Goal: Task Accomplishment & Management: Use online tool/utility

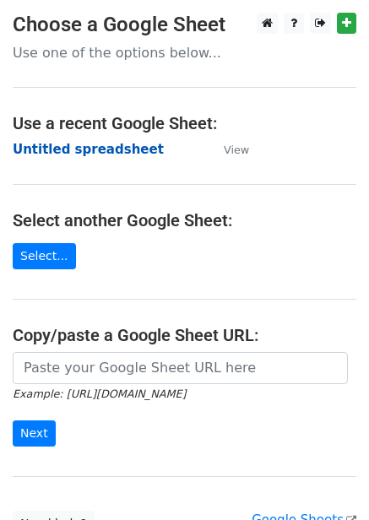
click at [110, 146] on strong "Untitled spreadsheet" at bounding box center [88, 149] width 151 height 15
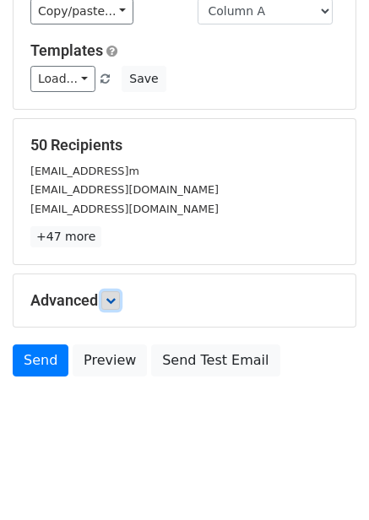
click at [115, 300] on icon at bounding box center [110, 300] width 10 height 10
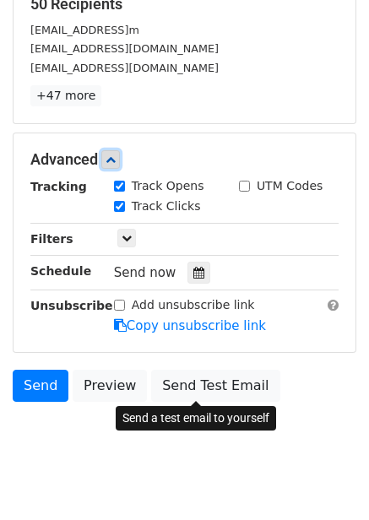
scroll to position [289, 0]
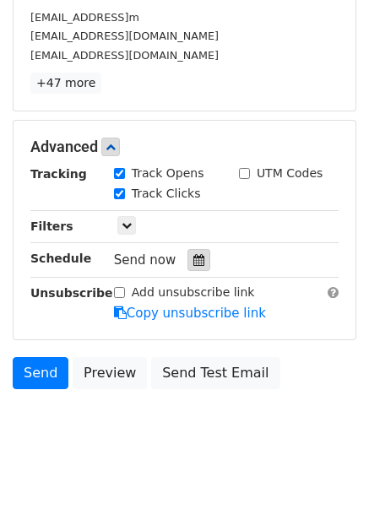
click at [195, 263] on icon at bounding box center [198, 260] width 11 height 12
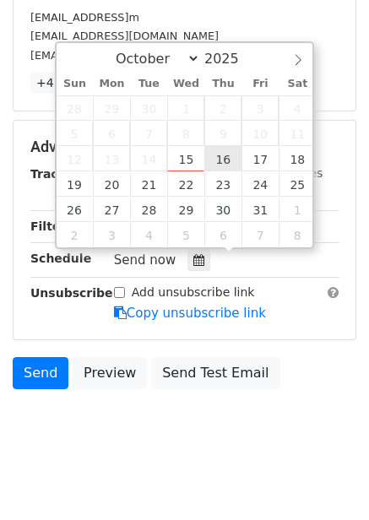
type input "2025-10-16 12:00"
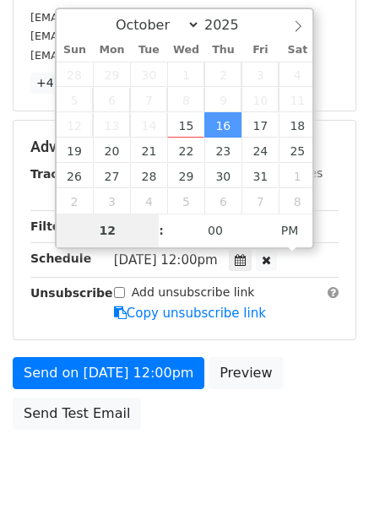
scroll to position [274, 0]
type input "1"
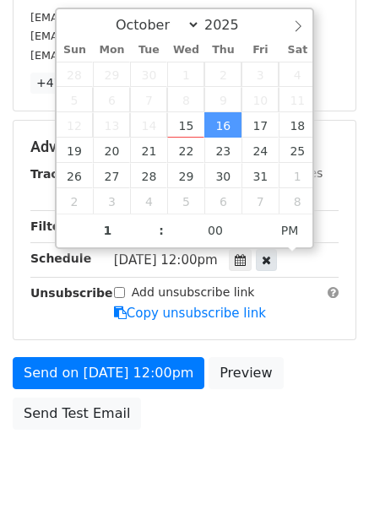
type input "2025-10-16 13:00"
type input "01"
click at [277, 251] on div at bounding box center [266, 260] width 21 height 22
type input "12"
type input "08"
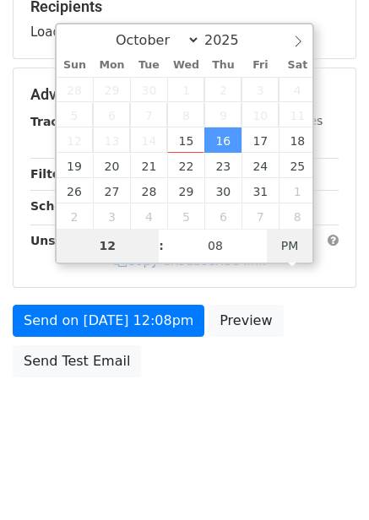
scroll to position [289, 0]
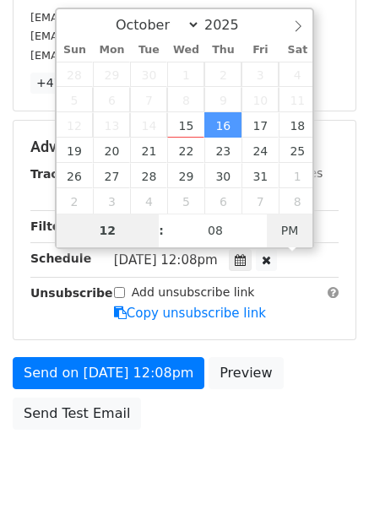
type input "2025-10-16 00:08"
click at [283, 232] on span "PM" at bounding box center [290, 230] width 46 height 34
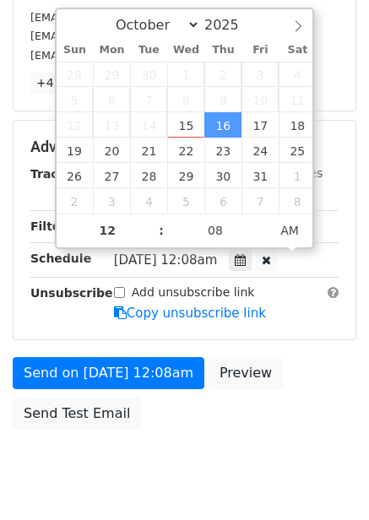
click at [291, 357] on div "Send on Oct 16 at 12:08am Preview Send Test Email" at bounding box center [184, 397] width 369 height 81
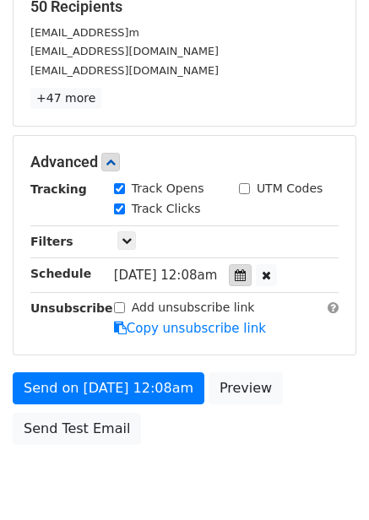
click at [246, 278] on icon at bounding box center [240, 275] width 11 height 12
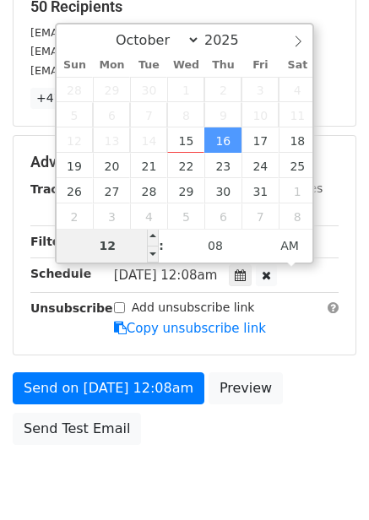
click at [135, 249] on input "12" at bounding box center [108, 246] width 103 height 34
type input "1"
type input "2025-10-16 01:08"
click at [307, 397] on div "Send on Oct 16 at 12:08am Preview Send Test Email" at bounding box center [184, 412] width 369 height 81
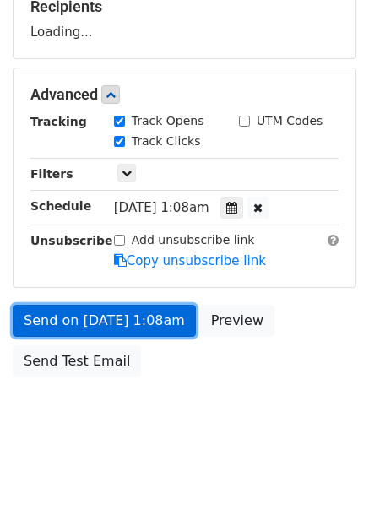
click at [143, 316] on link "Send on Oct 16 at 1:08am" at bounding box center [104, 321] width 183 height 32
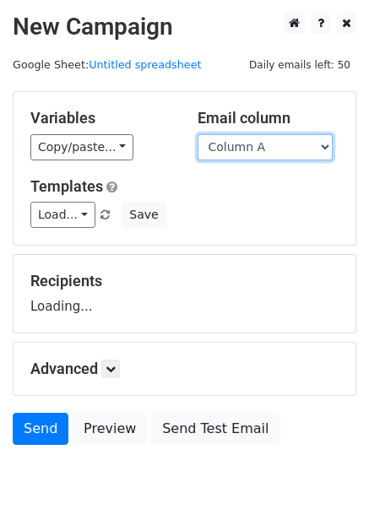
drag, startPoint x: 246, startPoint y: 140, endPoint x: 247, endPoint y: 159, distance: 18.6
click at [246, 140] on select "Column A Column B Column C Column D Column E Column F" at bounding box center [264, 147] width 135 height 26
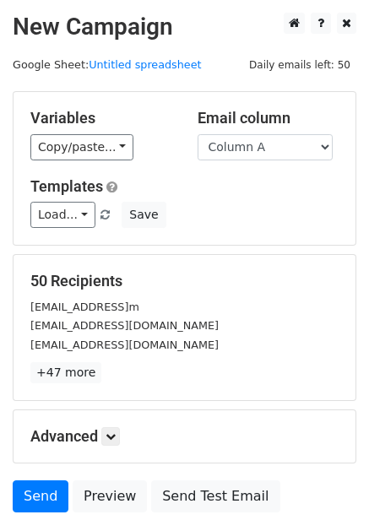
click at [242, 197] on div "Templates Load... No templates saved Save" at bounding box center [184, 202] width 333 height 51
click at [260, 148] on select "Column A Column B Column C Column D Column E Column F" at bounding box center [264, 147] width 135 height 26
select select "Column B"
click at [197, 134] on select "Column A Column B Column C Column D Column E Column F" at bounding box center [264, 147] width 135 height 26
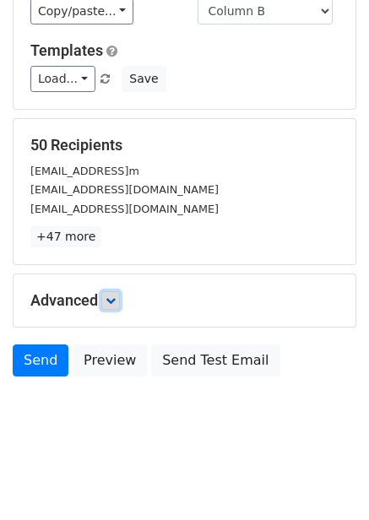
click at [107, 292] on link at bounding box center [110, 300] width 19 height 19
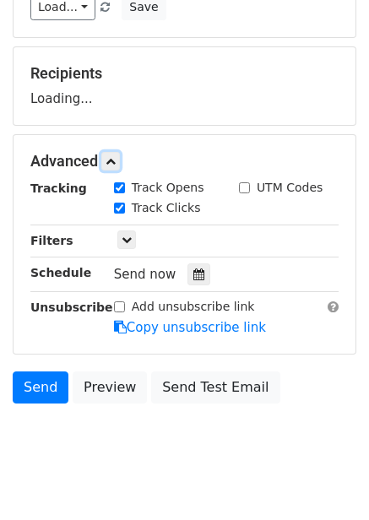
scroll to position [211, 0]
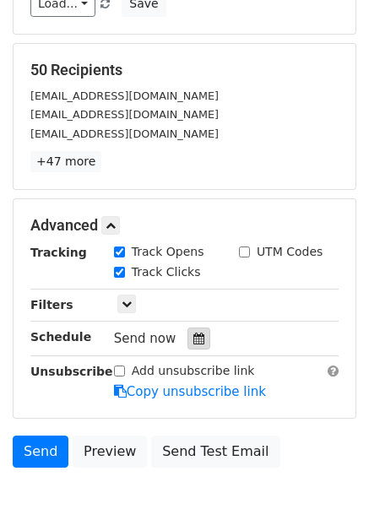
click at [199, 343] on div at bounding box center [198, 338] width 23 height 22
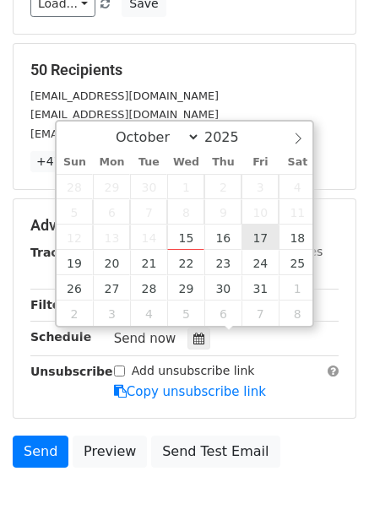
type input "2025-10-17 12:00"
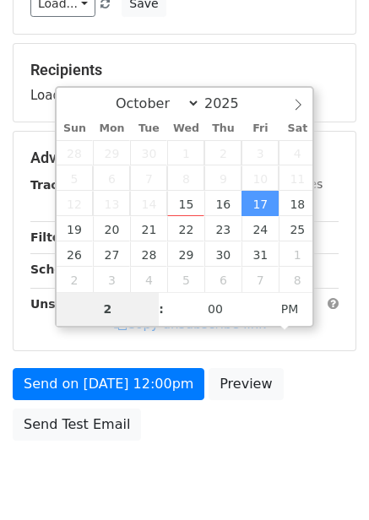
type input "2"
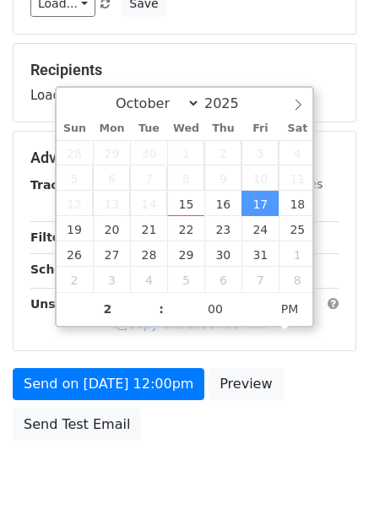
type input "2025-10-17 14:00"
type input "02"
click at [289, 292] on div "02 : 00 PM" at bounding box center [185, 309] width 256 height 34
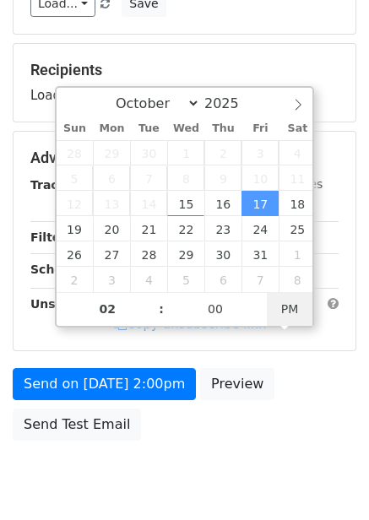
type input "2025-10-17 02:00"
click at [288, 311] on span "AM" at bounding box center [290, 309] width 46 height 34
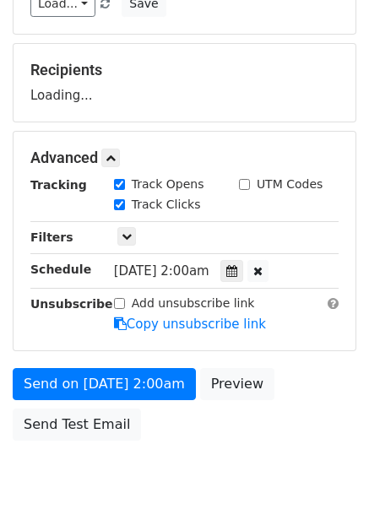
click at [279, 418] on div "Send on Oct 17 at 2:00am Preview Send Test Email" at bounding box center [184, 408] width 369 height 81
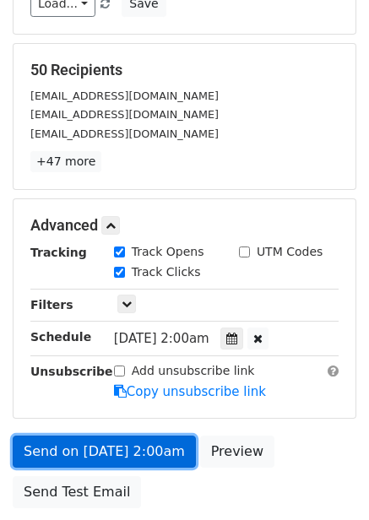
click at [155, 447] on link "Send on Oct 17 at 2:00am" at bounding box center [104, 451] width 183 height 32
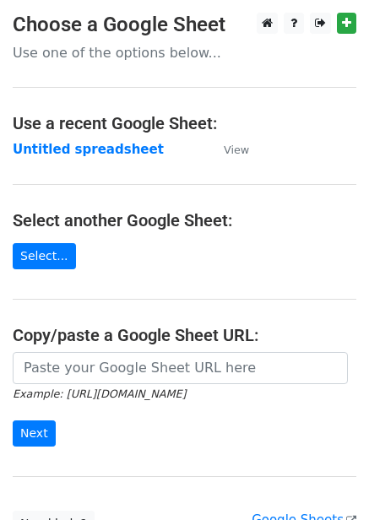
click at [103, 152] on strong "Untitled spreadsheet" at bounding box center [88, 149] width 151 height 15
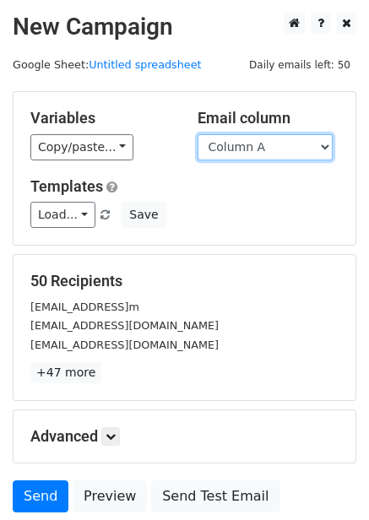
click at [278, 143] on select "Column A Column B Column C Column D Column E Column F" at bounding box center [264, 147] width 135 height 26
select select "Column C"
click at [197, 134] on select "Column A Column B Column C Column D Column E Column F" at bounding box center [264, 147] width 135 height 26
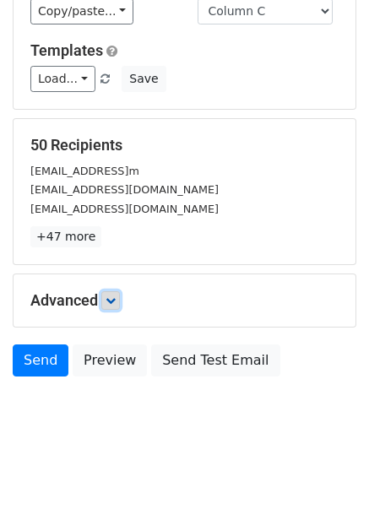
click at [113, 297] on icon at bounding box center [110, 300] width 10 height 10
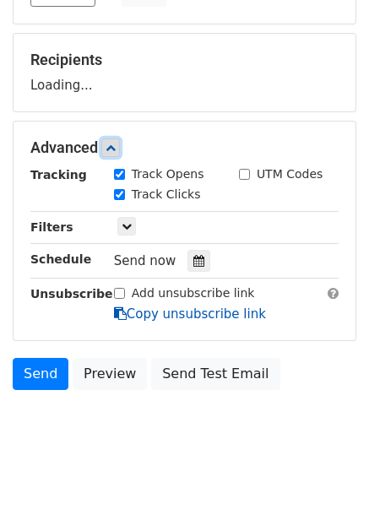
scroll to position [234, 0]
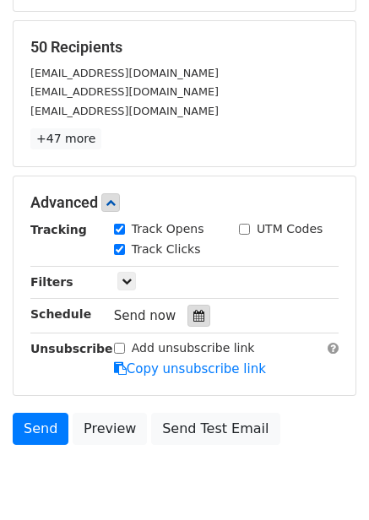
click at [195, 316] on icon at bounding box center [198, 316] width 11 height 12
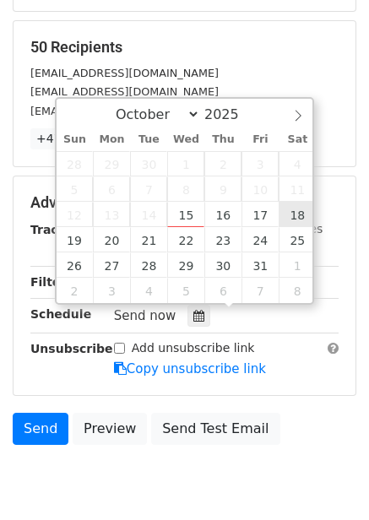
type input "2025-10-18 12:00"
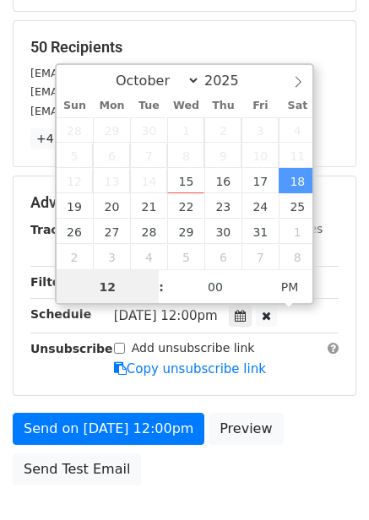
scroll to position [1, 0]
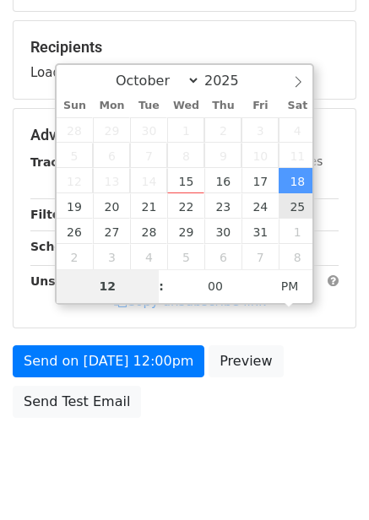
type input "3"
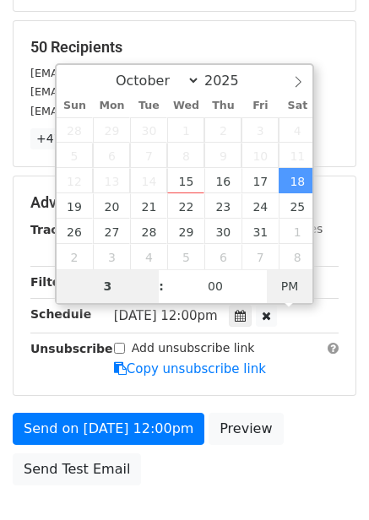
type input "2025-10-18 03:00"
type input "03"
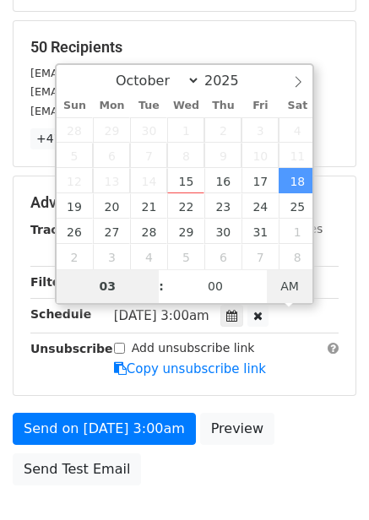
click at [291, 287] on span "AM" at bounding box center [290, 286] width 46 height 34
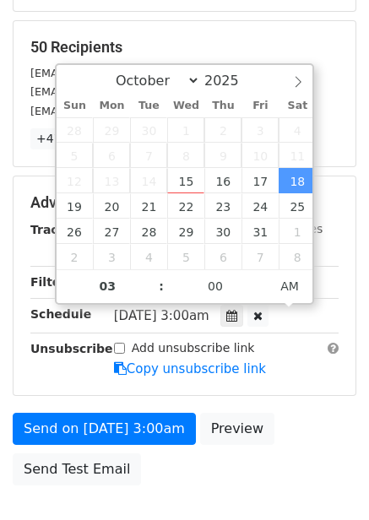
click at [290, 373] on div "Add unsubscribe link Copy unsubscribe link" at bounding box center [226, 358] width 250 height 39
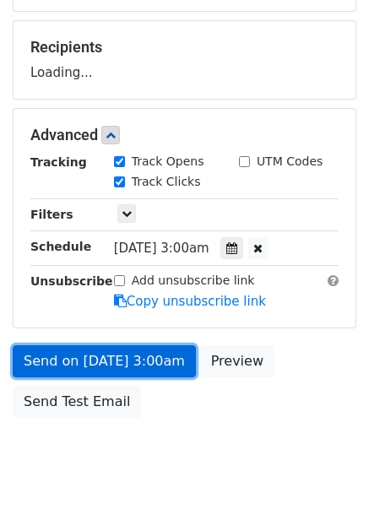
click at [146, 355] on link "Send on Oct 18 at 3:00am" at bounding box center [104, 361] width 183 height 32
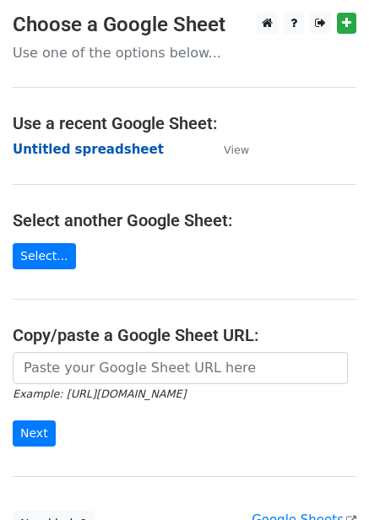
click at [94, 145] on strong "Untitled spreadsheet" at bounding box center [88, 149] width 151 height 15
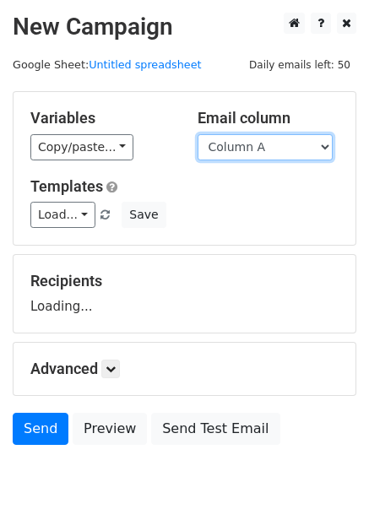
click at [256, 156] on select "Column A Column B Column C Column D Column E Column F" at bounding box center [264, 147] width 135 height 26
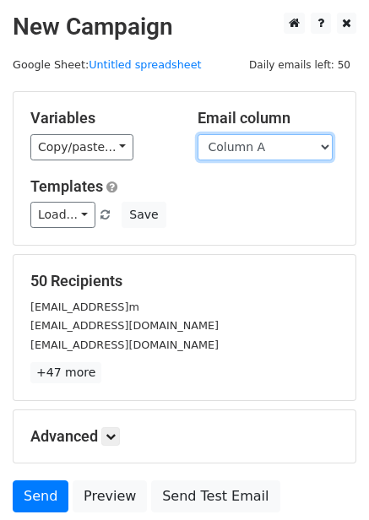
click at [252, 148] on select "Column A Column B Column C Column D Column E Column F" at bounding box center [264, 147] width 135 height 26
select select "Column D"
click at [197, 134] on select "Column A Column B Column C Column D Column E Column F" at bounding box center [264, 147] width 135 height 26
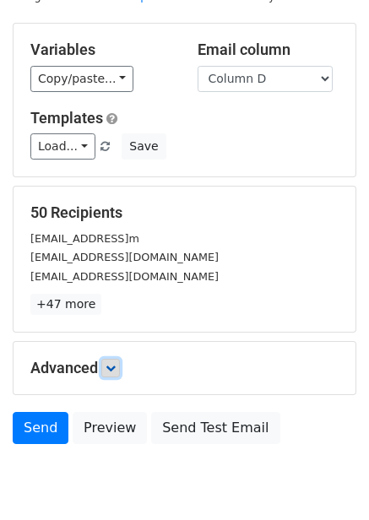
click at [108, 359] on link at bounding box center [110, 368] width 19 height 19
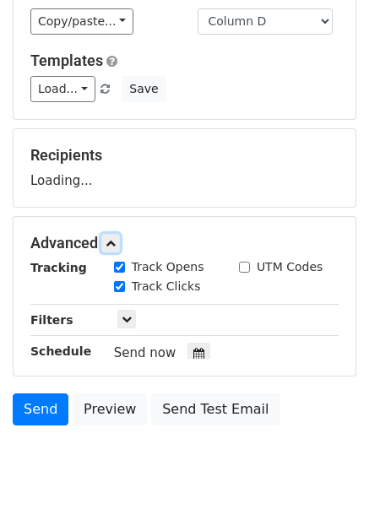
scroll to position [195, 0]
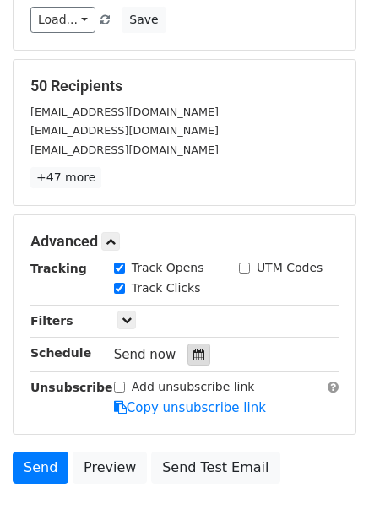
click at [193, 350] on icon at bounding box center [198, 354] width 11 height 12
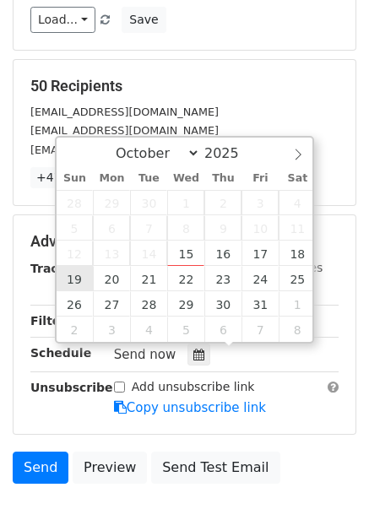
type input "2025-10-19 12:00"
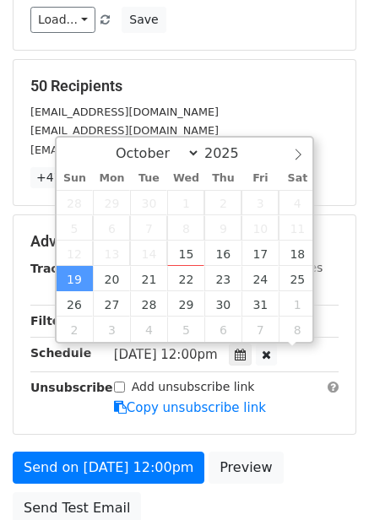
scroll to position [1, 0]
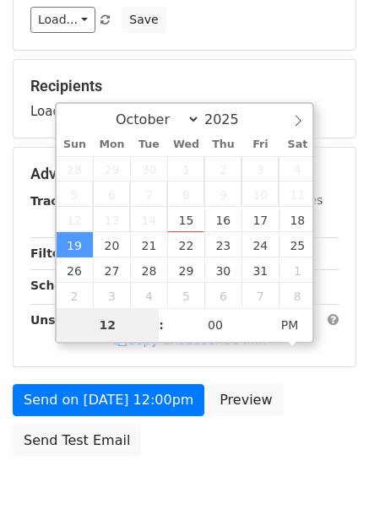
type input "4"
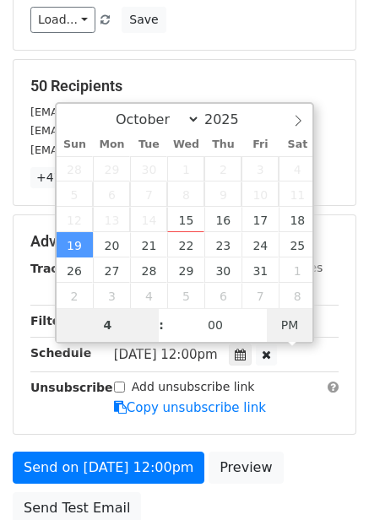
type input "2025-10-19 04:00"
click at [289, 322] on span "PM" at bounding box center [290, 325] width 46 height 34
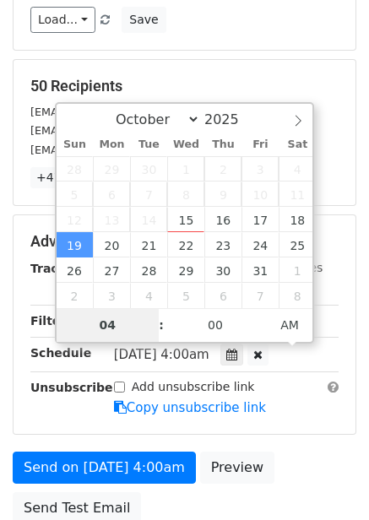
type input "04"
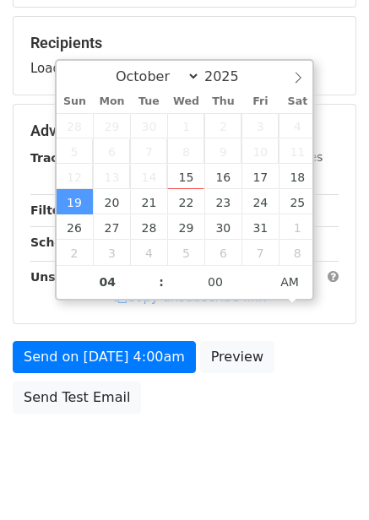
scroll to position [274, 0]
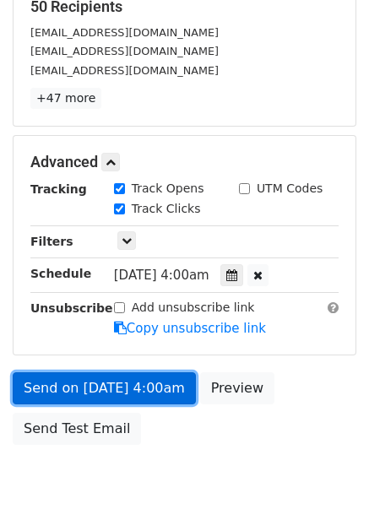
click at [146, 396] on link "Send on Oct 19 at 4:00am" at bounding box center [104, 388] width 183 height 32
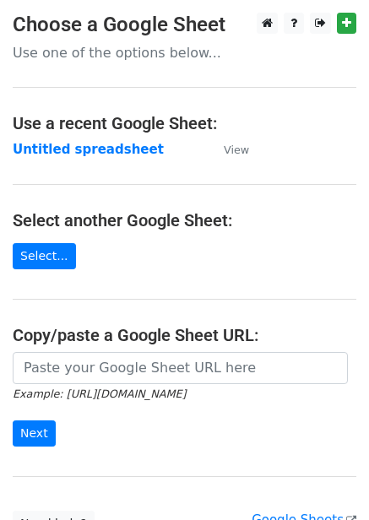
click at [104, 153] on strong "Untitled spreadsheet" at bounding box center [88, 149] width 151 height 15
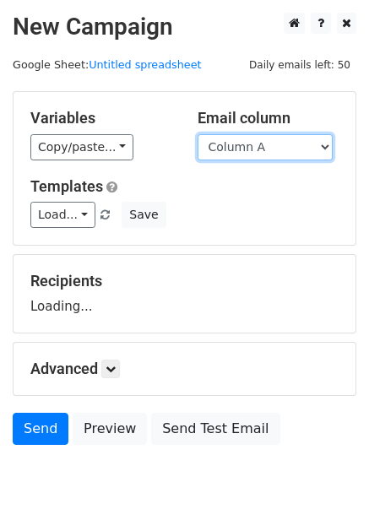
click at [227, 153] on select "Column A Column B Column C Column D Column E Column F" at bounding box center [264, 147] width 135 height 26
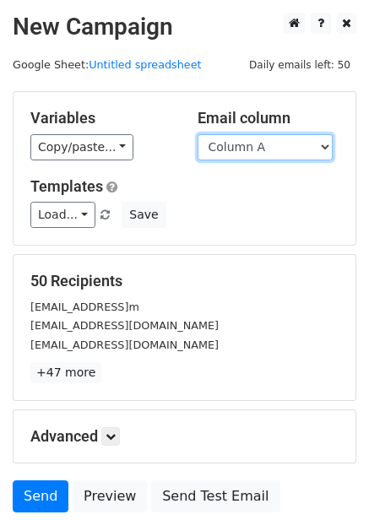
click at [253, 156] on select "Column A Column B Column C Column D Column E Column F" at bounding box center [264, 147] width 135 height 26
select select "Column E"
click at [197, 134] on select "Column A Column B Column C Column D Column E Column F" at bounding box center [264, 147] width 135 height 26
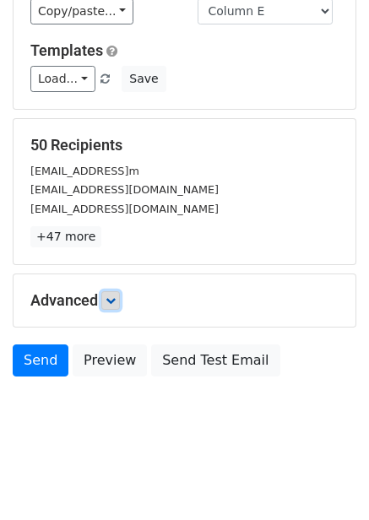
click at [108, 305] on link at bounding box center [110, 300] width 19 height 19
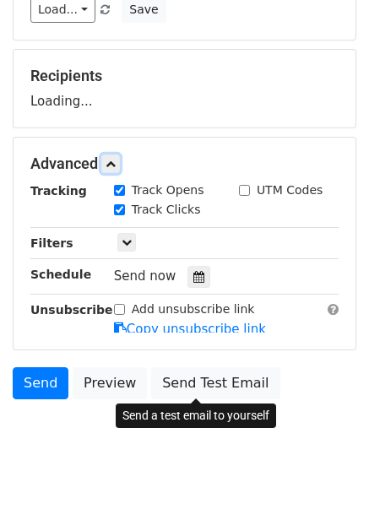
scroll to position [207, 0]
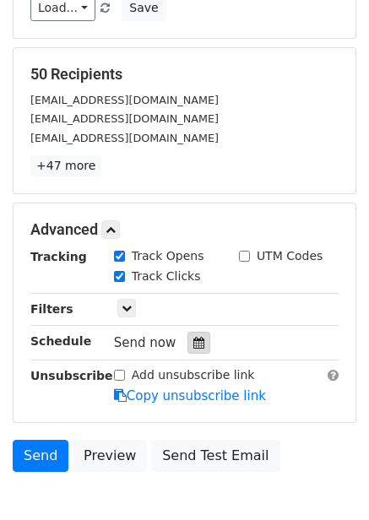
click at [189, 332] on div at bounding box center [198, 343] width 23 height 22
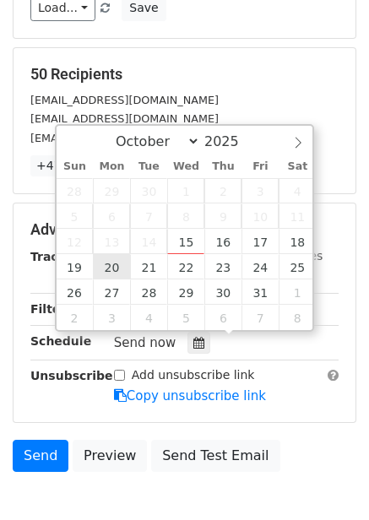
type input "2025-10-20 12:00"
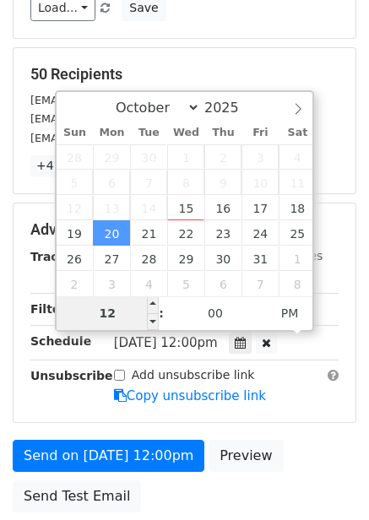
type input "5"
type input "2025-10-20 05:00"
type input "05"
click at [305, 317] on span "PM" at bounding box center [290, 313] width 46 height 34
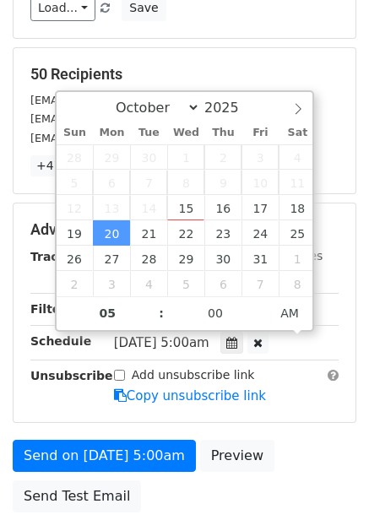
click at [299, 391] on div "Add unsubscribe link Copy unsubscribe link" at bounding box center [226, 385] width 250 height 39
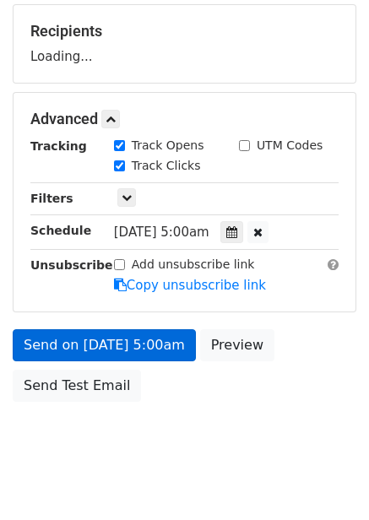
scroll to position [274, 0]
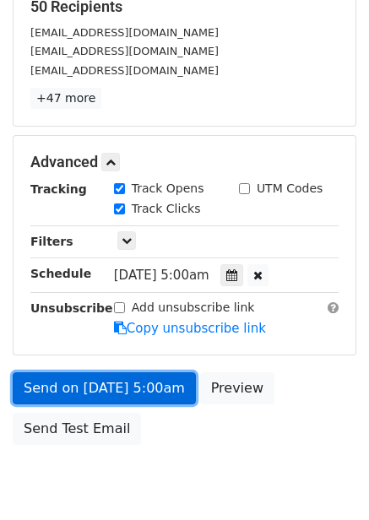
click at [157, 375] on link "Send on Oct 20 at 5:00am" at bounding box center [104, 388] width 183 height 32
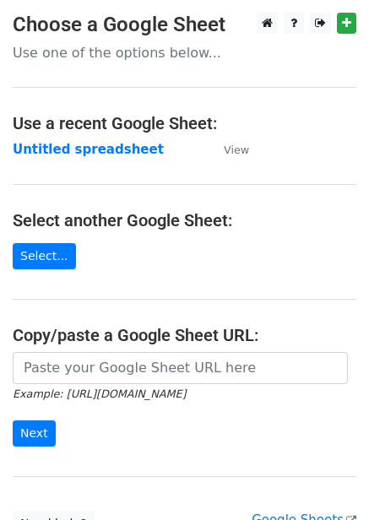
click at [116, 142] on strong "Untitled spreadsheet" at bounding box center [88, 149] width 151 height 15
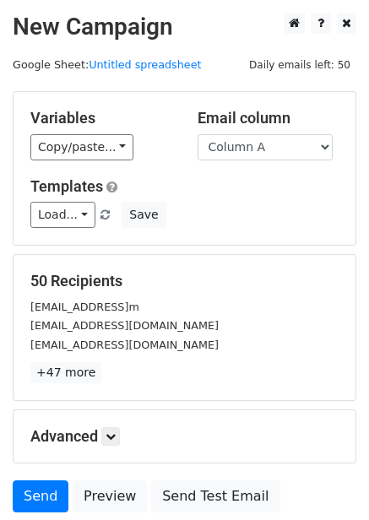
drag, startPoint x: 267, startPoint y: 142, endPoint x: 263, endPoint y: 165, distance: 23.0
click at [267, 142] on select "Column A Column B Column C Column D Column E Column F" at bounding box center [264, 147] width 135 height 26
click at [265, 148] on select "Column A Column B Column C Column D Column E Column F" at bounding box center [264, 147] width 135 height 26
select select "Column F"
click at [197, 134] on select "Column A Column B Column C Column D Column E Column F" at bounding box center [264, 147] width 135 height 26
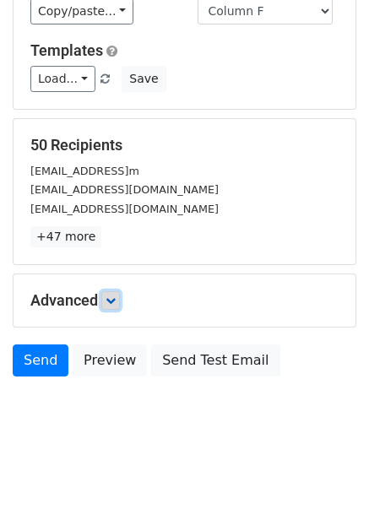
click at [116, 295] on icon at bounding box center [110, 300] width 10 height 10
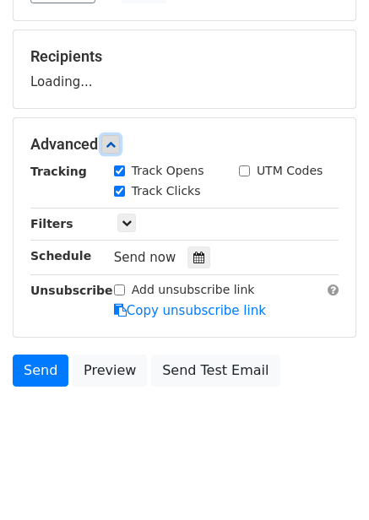
scroll to position [225, 0]
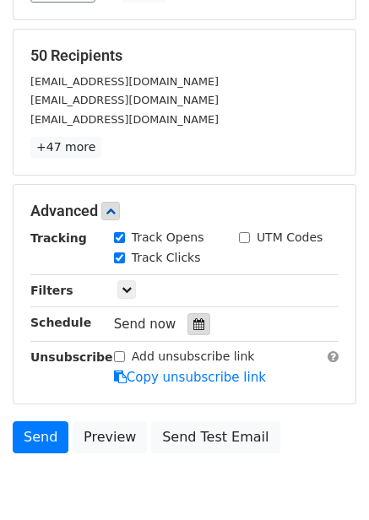
click at [193, 318] on icon at bounding box center [198, 324] width 11 height 12
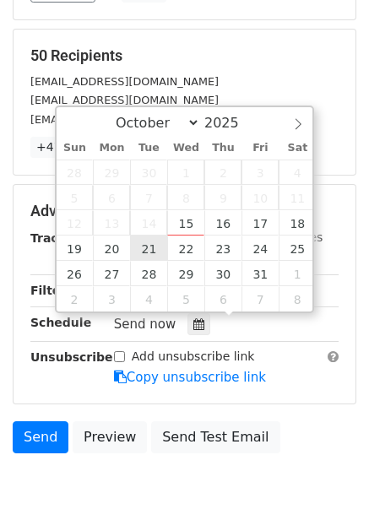
type input "[DATE] 12:00"
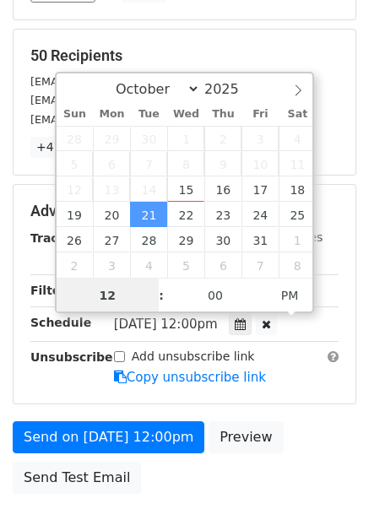
scroll to position [1, 0]
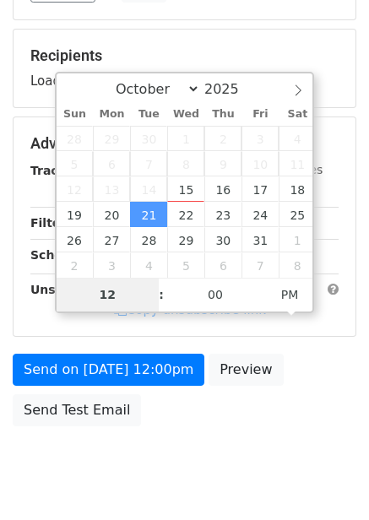
type input "6"
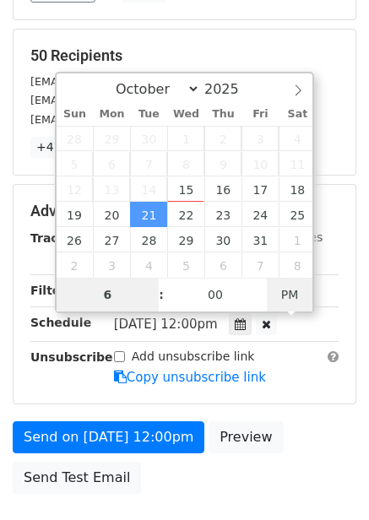
type input "[DATE] 06:00"
type input "06"
click at [291, 302] on span "PM" at bounding box center [290, 295] width 46 height 34
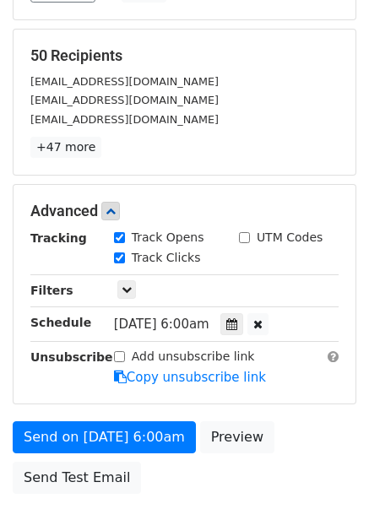
click at [285, 415] on form "Variables Copy/paste... {{Column A}} {{Column B}} {{Column C}} {{Column D}} {{C…" at bounding box center [184, 184] width 343 height 636
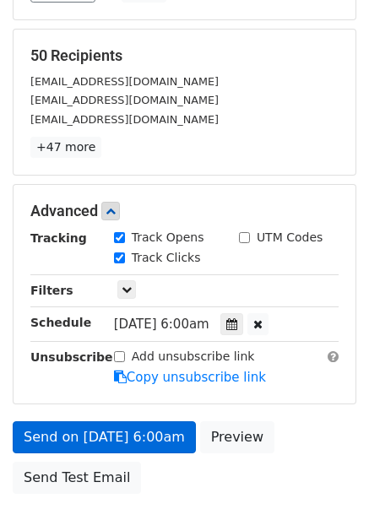
click at [136, 375] on link "Copy unsubscribe link" at bounding box center [190, 377] width 152 height 15
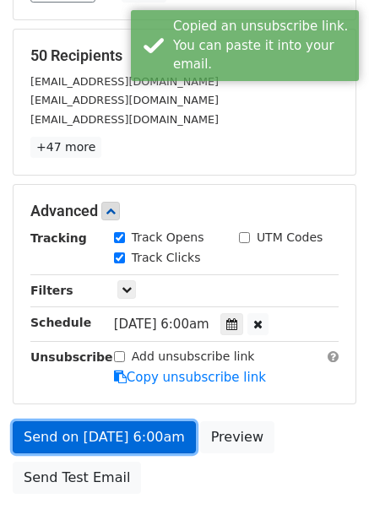
click at [145, 442] on link "Send on [DATE] 6:00am" at bounding box center [104, 437] width 183 height 32
